Goal: Information Seeking & Learning: Check status

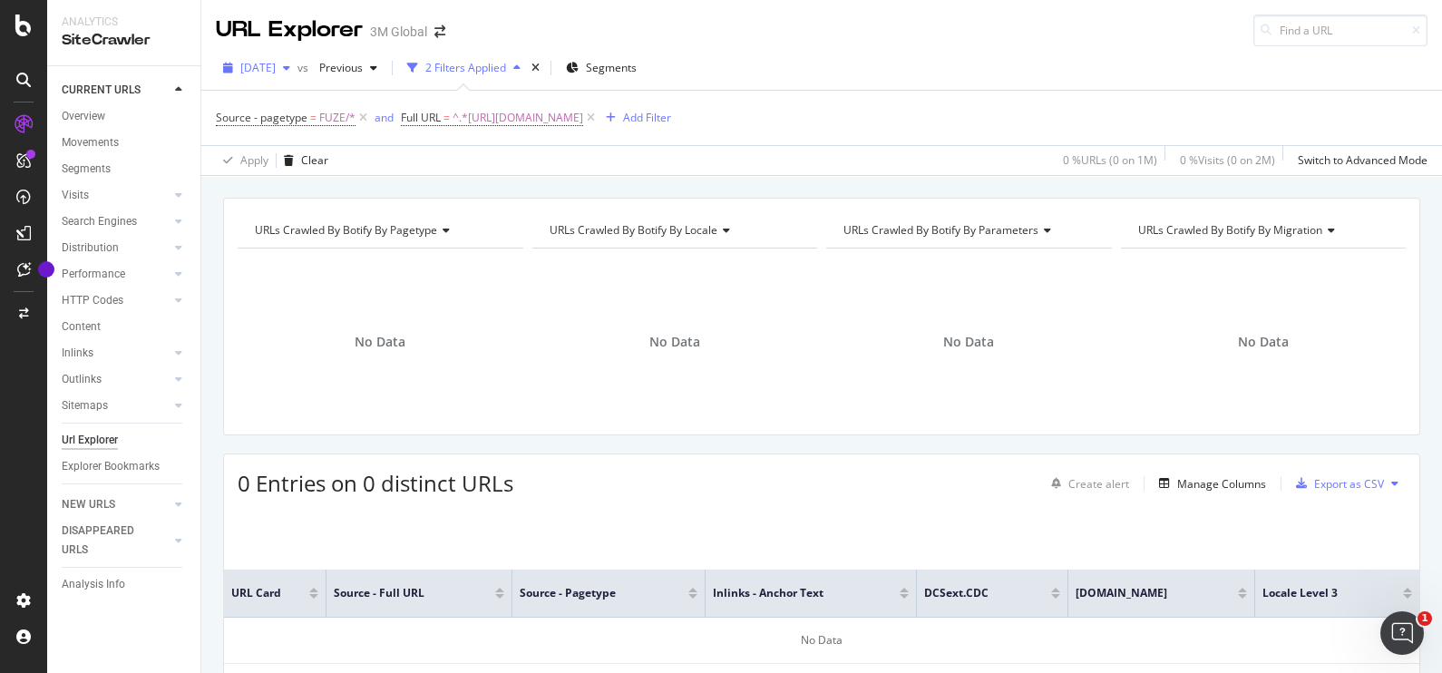
click at [276, 64] on span "[DATE]" at bounding box center [257, 67] width 35 height 15
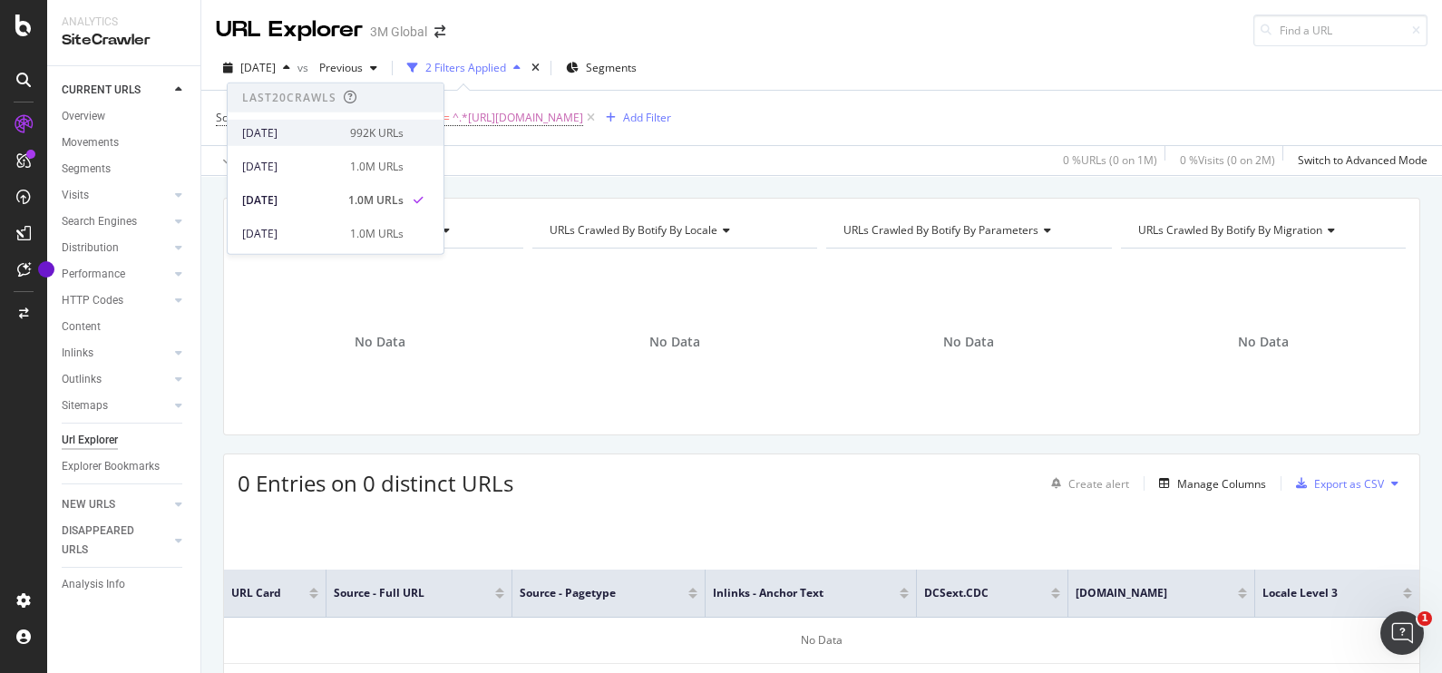
click at [315, 131] on div "[DATE]" at bounding box center [290, 132] width 97 height 16
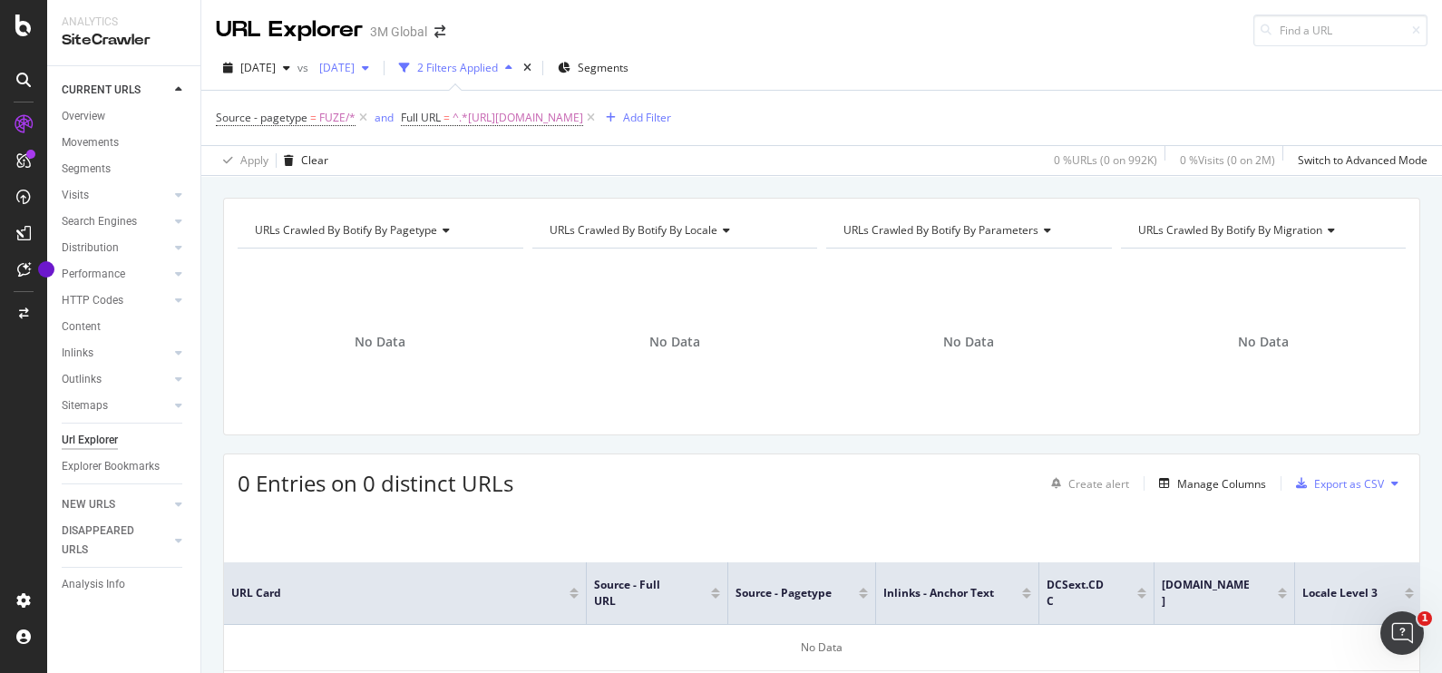
click at [355, 71] on span "[DATE]" at bounding box center [333, 67] width 43 height 15
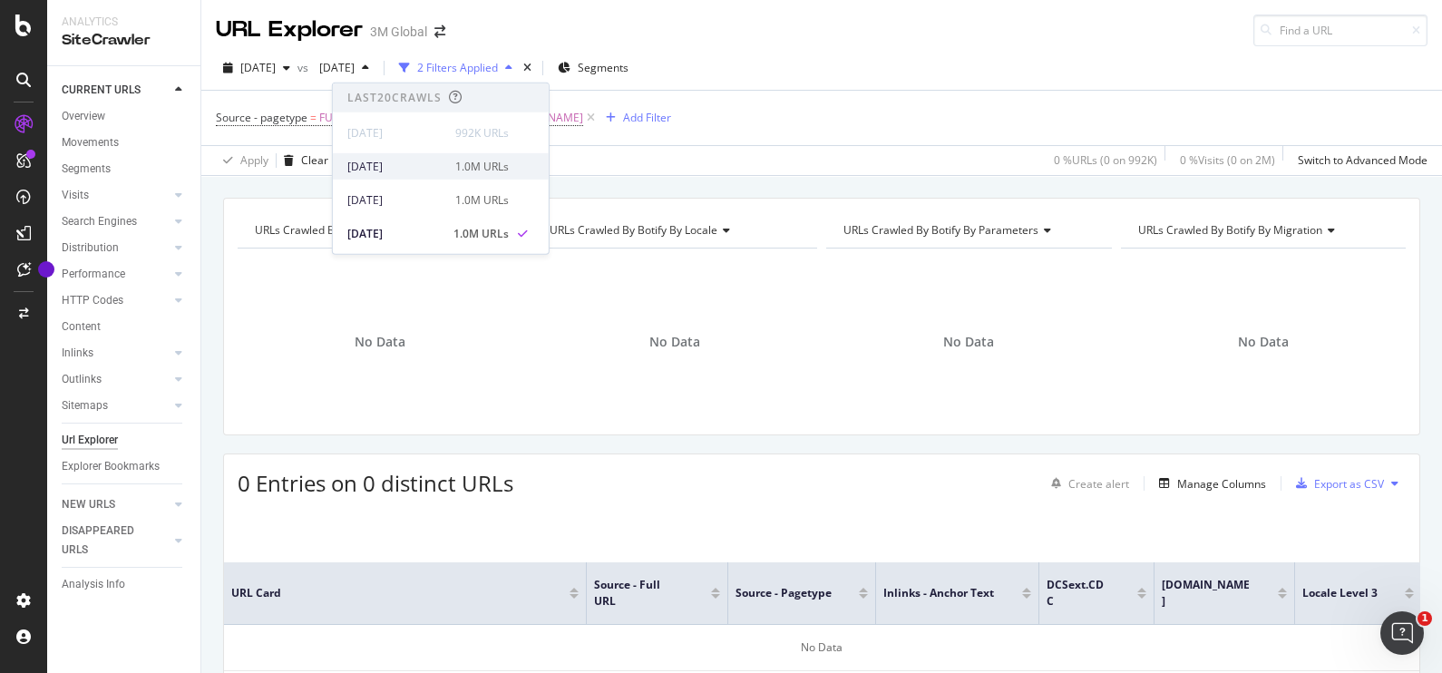
click at [431, 160] on div "[DATE]" at bounding box center [395, 166] width 97 height 16
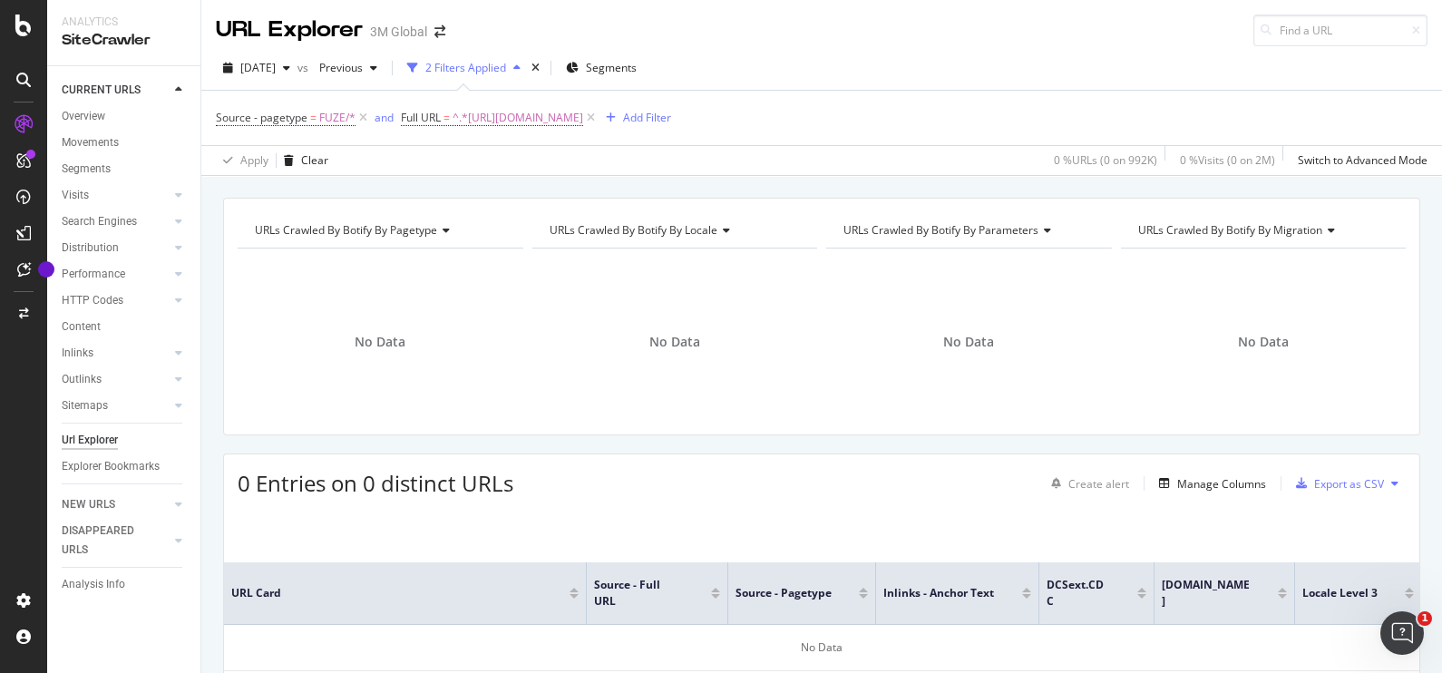
drag, startPoint x: 807, startPoint y: 118, endPoint x: 766, endPoint y: 145, distance: 49.0
click at [583, 118] on span "^.*[URL][DOMAIN_NAME]" at bounding box center [518, 117] width 131 height 25
click at [601, 190] on icon at bounding box center [602, 192] width 10 height 13
click at [549, 186] on input "text" at bounding box center [516, 192] width 198 height 29
paste input "[URL][DOMAIN_NAME]"
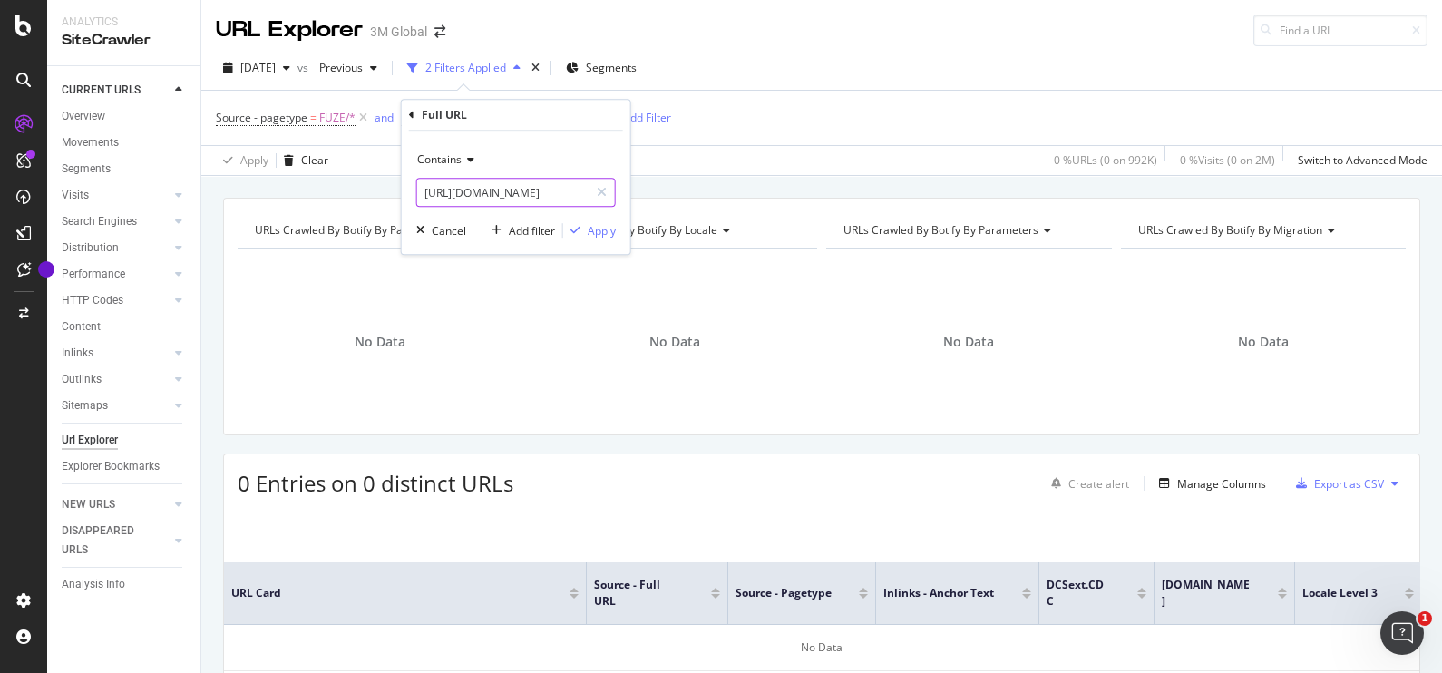
scroll to position [0, 326]
type input "[URL][DOMAIN_NAME]"
click at [589, 231] on div "Apply" at bounding box center [602, 230] width 28 height 15
